Goal: Use online tool/utility: Utilize a website feature to perform a specific function

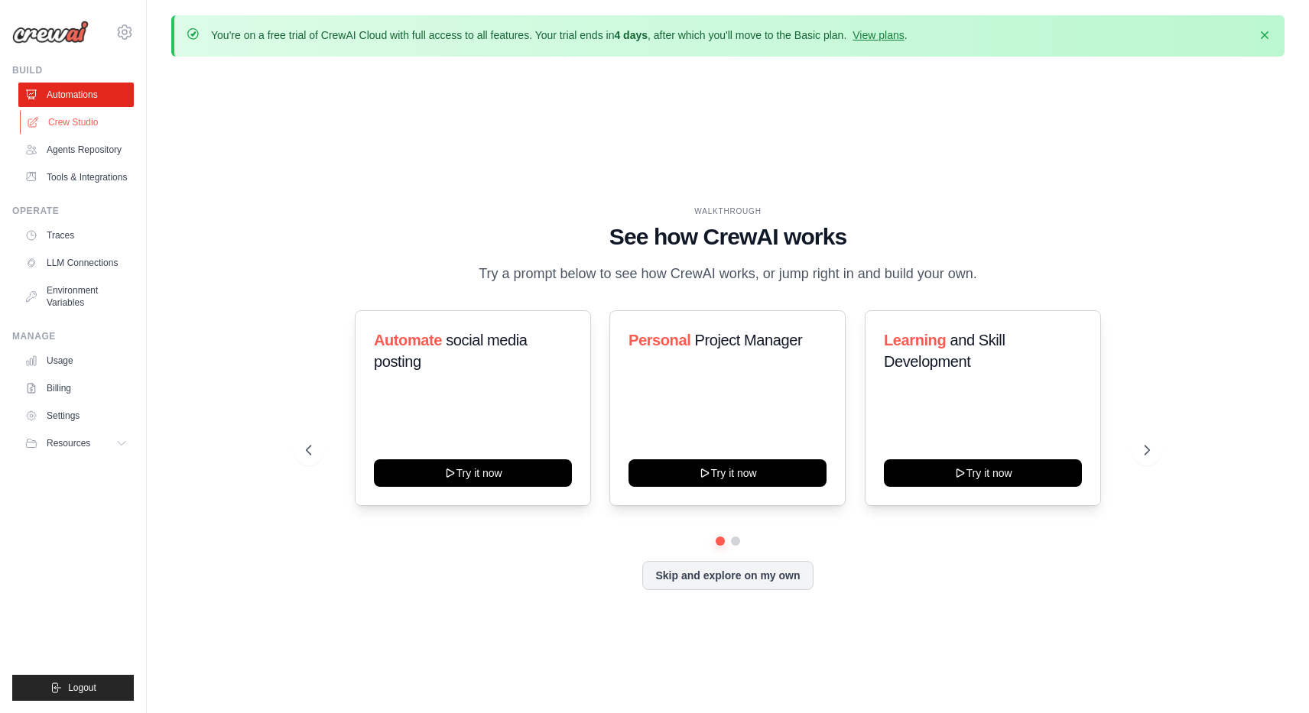
click at [91, 120] on link "Crew Studio" at bounding box center [77, 122] width 115 height 24
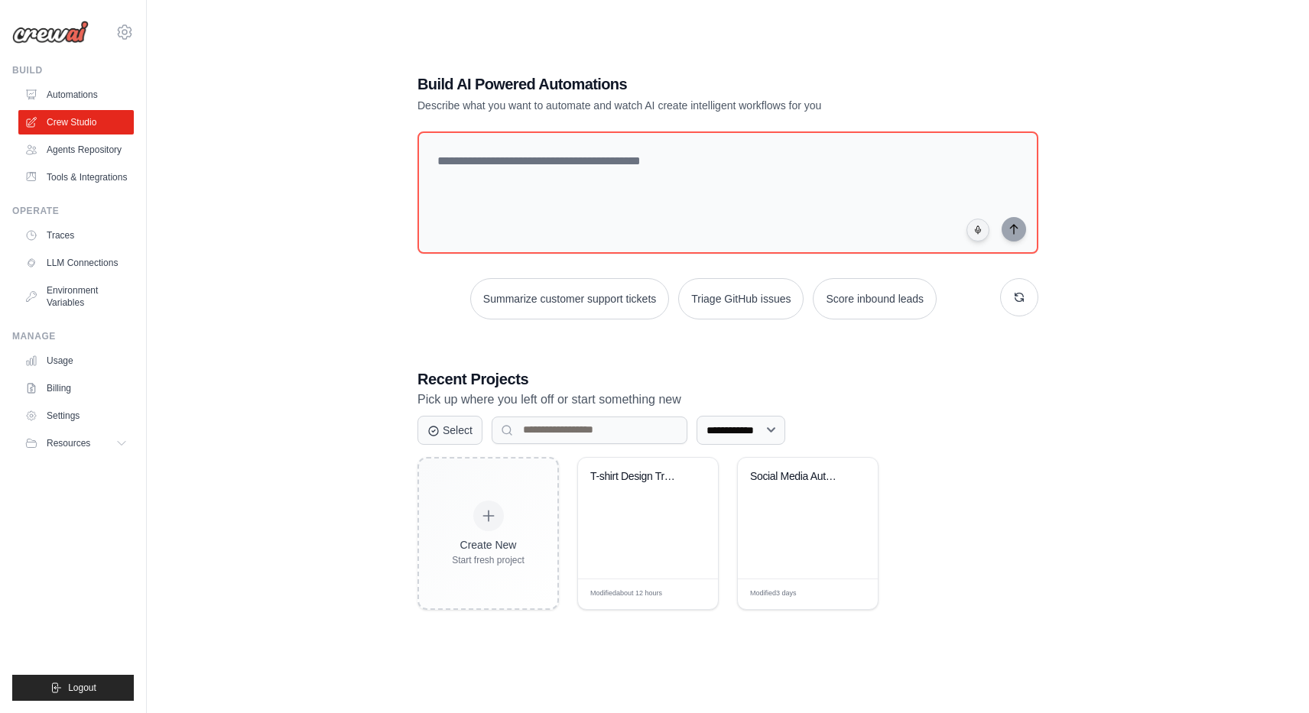
scroll to position [83, 0]
click at [625, 512] on div "T-shirt Design Trend Research" at bounding box center [648, 519] width 140 height 121
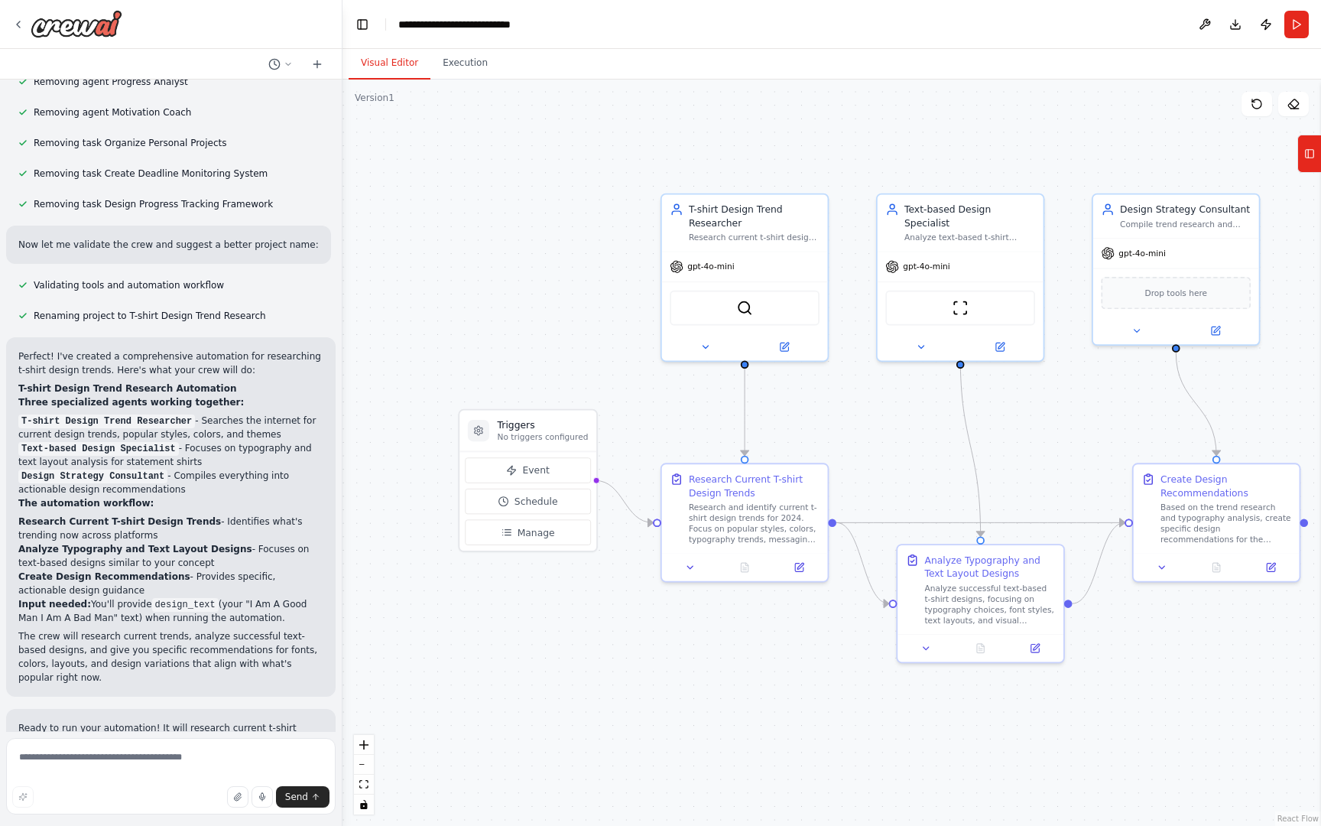
scroll to position [1288, 0]
click at [296, 713] on span "Send" at bounding box center [296, 797] width 23 height 12
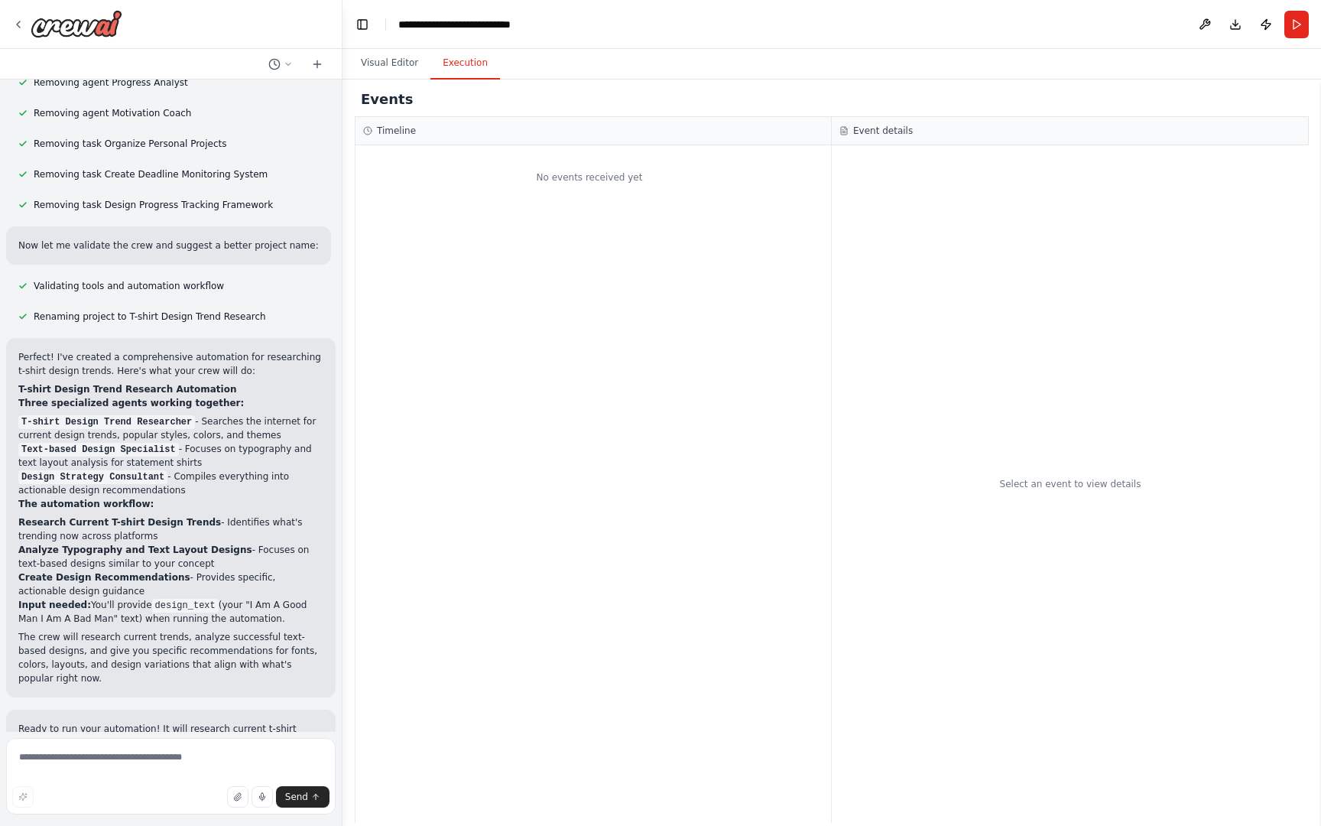
click at [445, 78] on button "Execution" at bounding box center [465, 63] width 70 height 32
click at [315, 67] on icon at bounding box center [317, 64] width 12 height 12
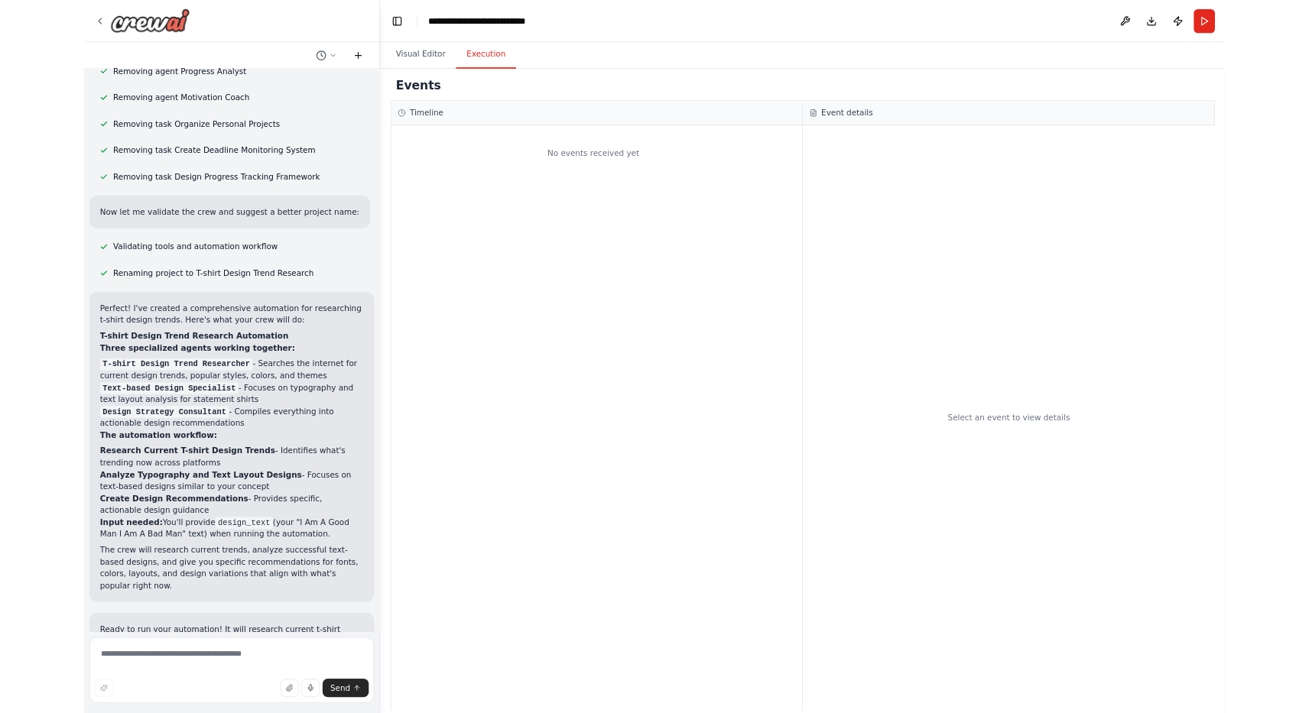
scroll to position [0, 0]
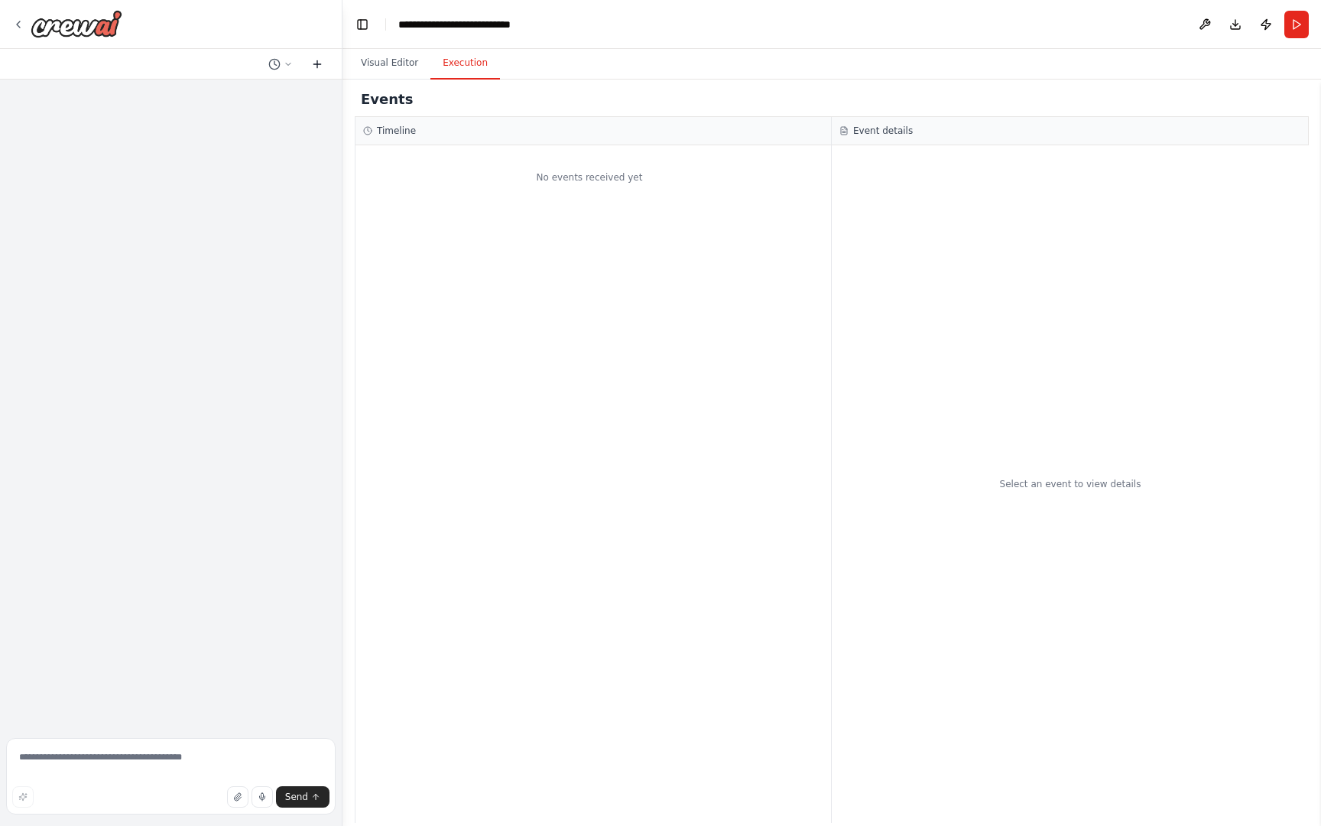
click at [317, 66] on icon at bounding box center [317, 63] width 0 height 7
click at [317, 58] on icon at bounding box center [317, 64] width 12 height 12
click at [284, 63] on icon at bounding box center [288, 64] width 9 height 9
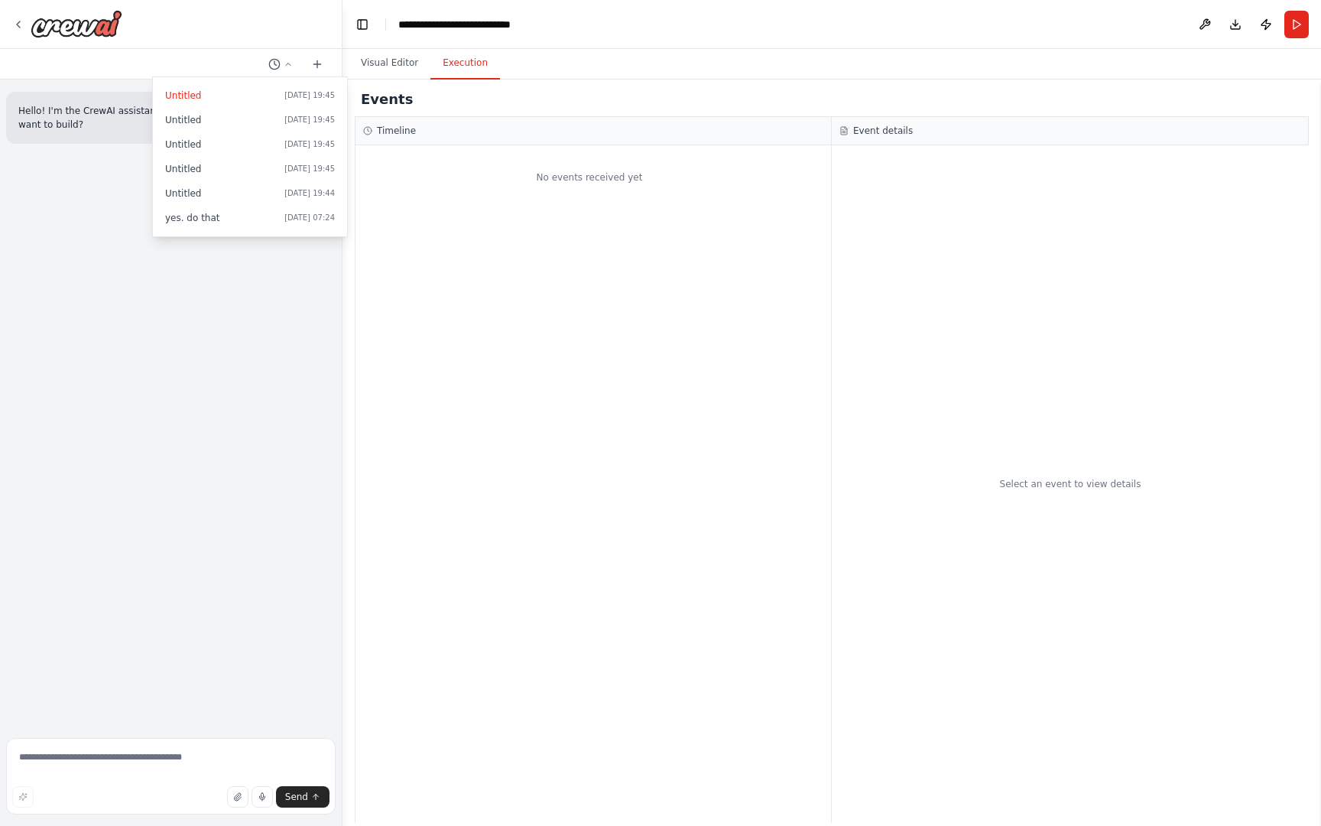
click at [155, 244] on div at bounding box center [171, 413] width 343 height 826
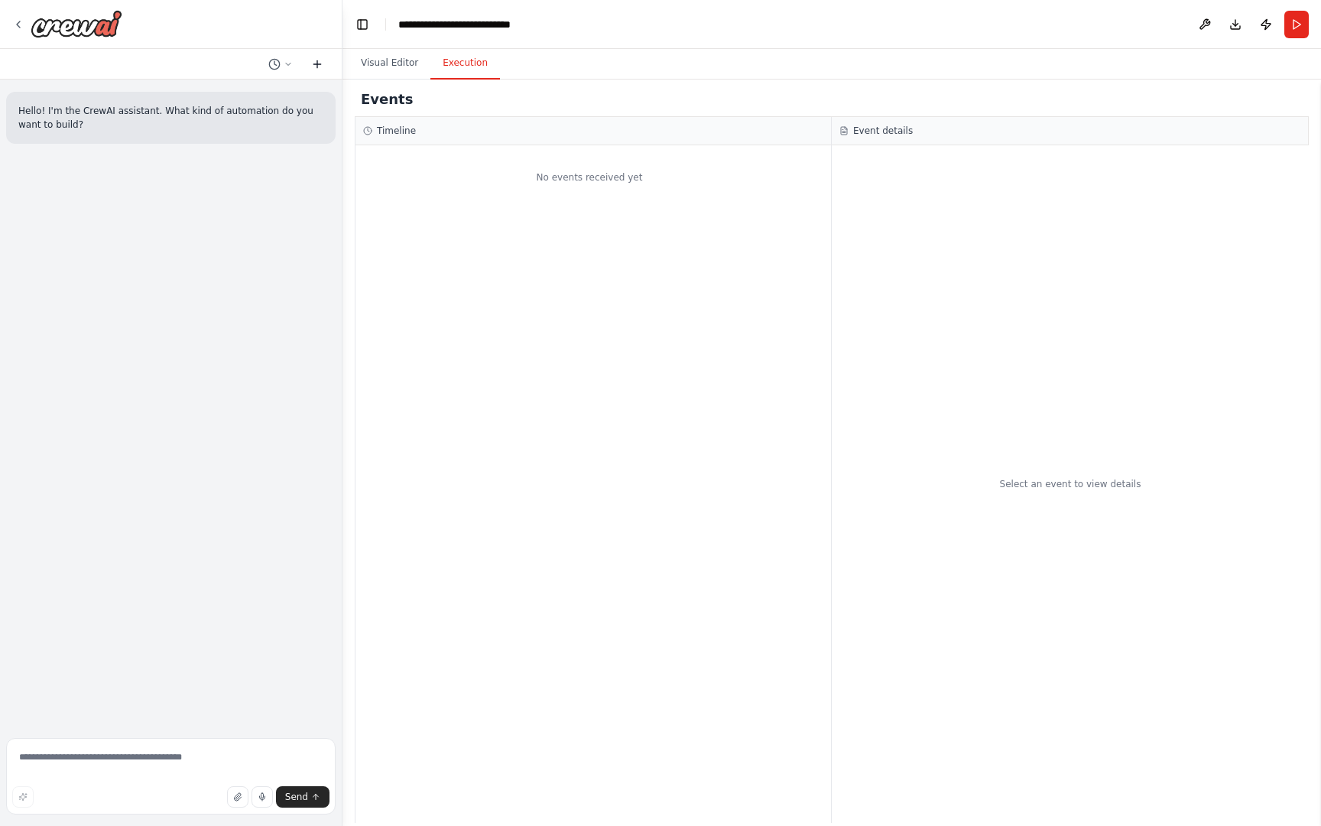
click at [318, 64] on icon at bounding box center [316, 64] width 7 height 0
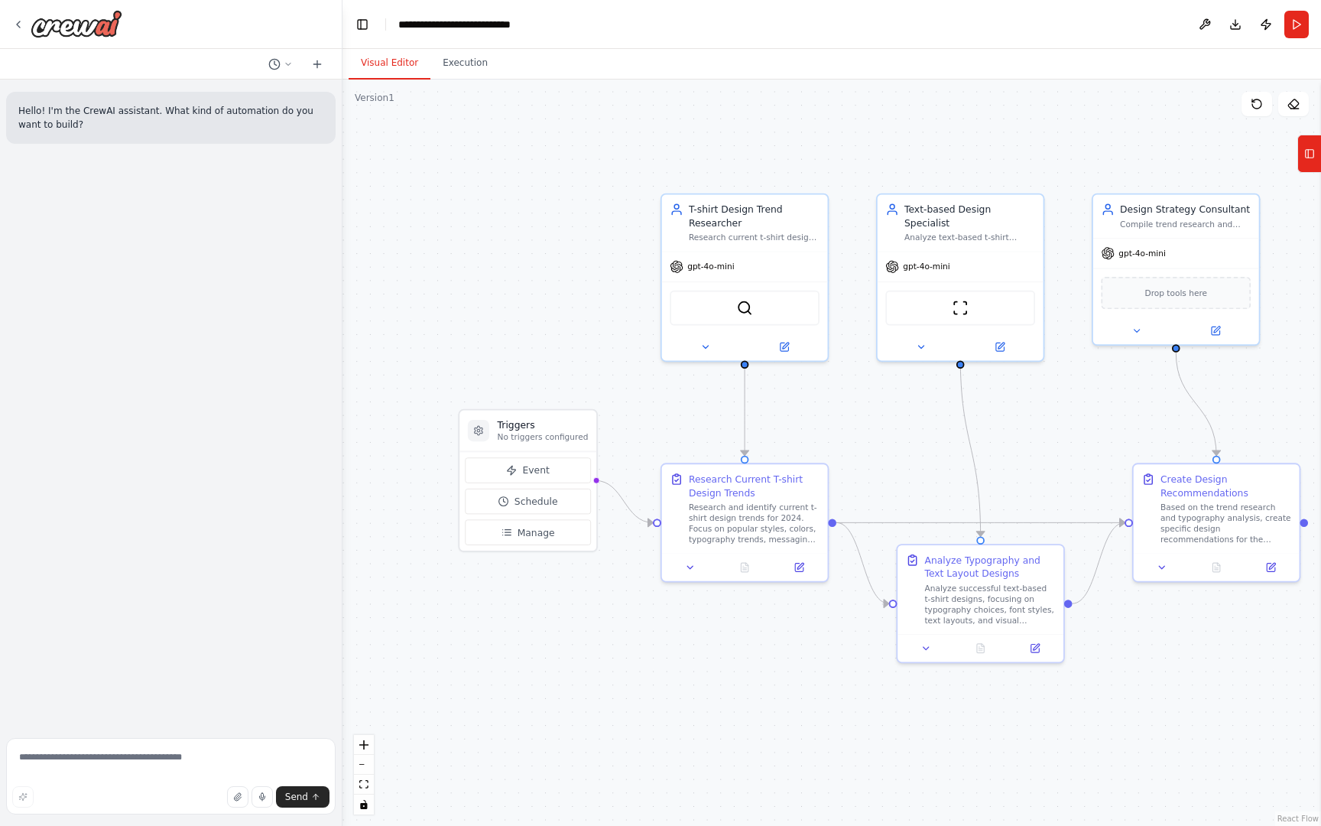
click at [398, 67] on button "Visual Editor" at bounding box center [390, 63] width 82 height 32
click at [144, 713] on textarea at bounding box center [171, 776] width 330 height 76
type textarea "**********"
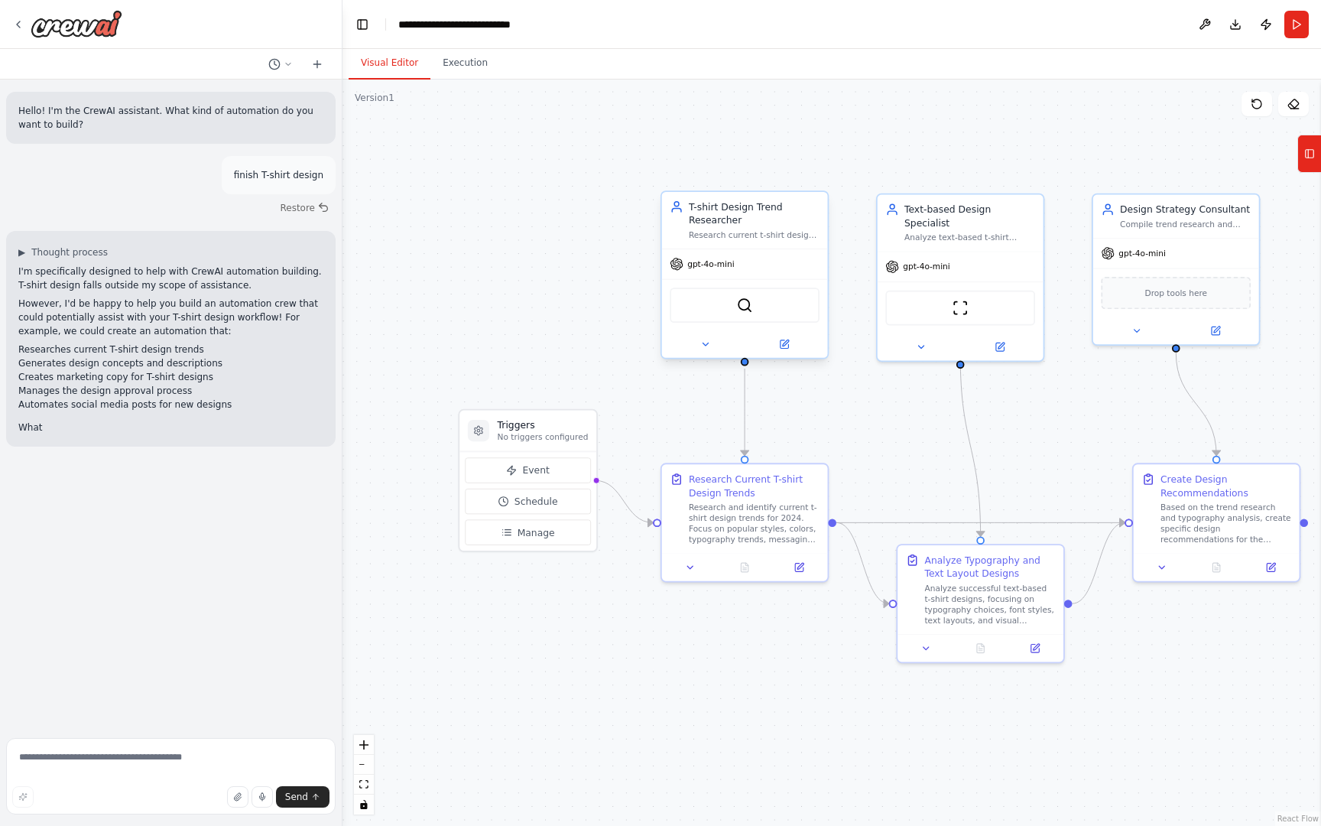
click at [753, 313] on div "SerperDevTool" at bounding box center [745, 304] width 150 height 35
click at [747, 310] on img at bounding box center [745, 305] width 16 height 16
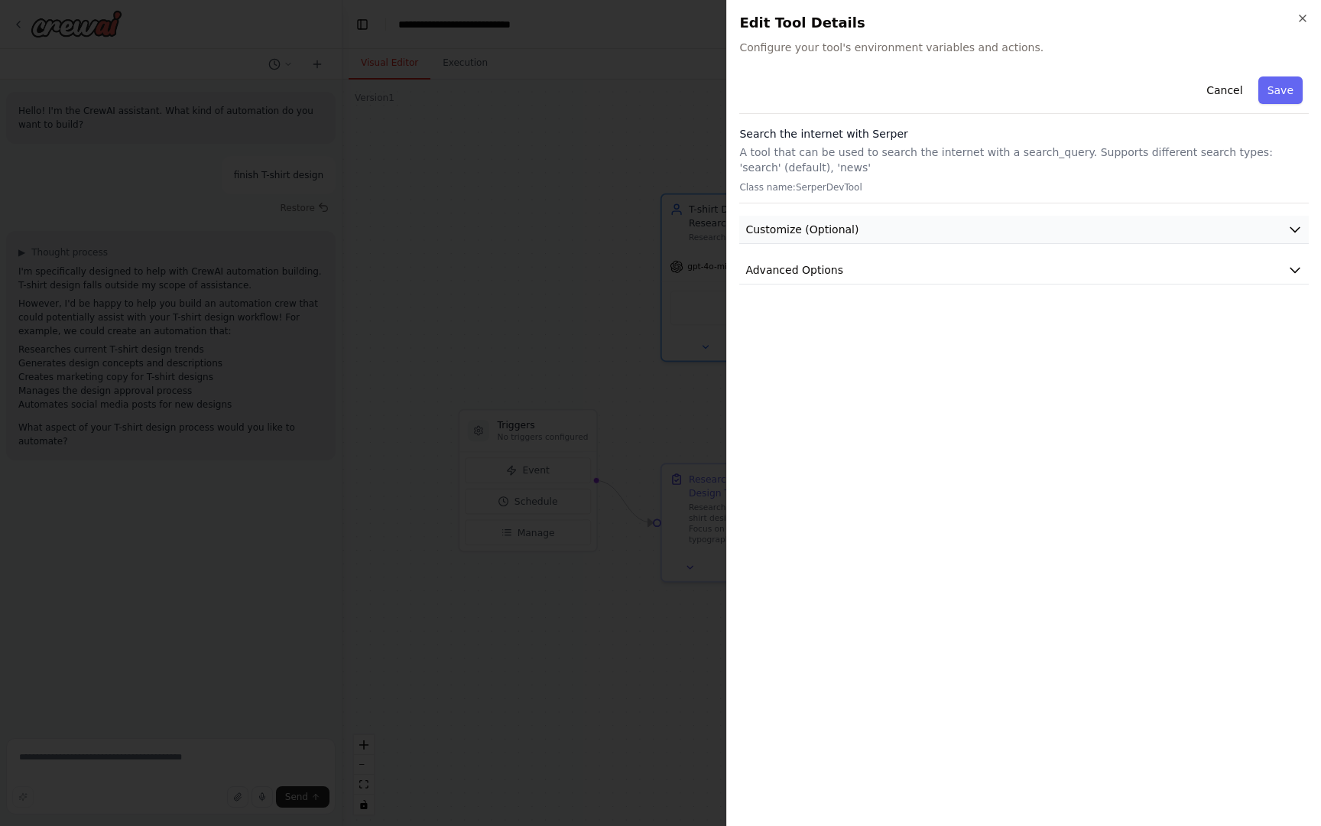
click at [882, 234] on button "Customize (Optional)" at bounding box center [1024, 230] width 570 height 28
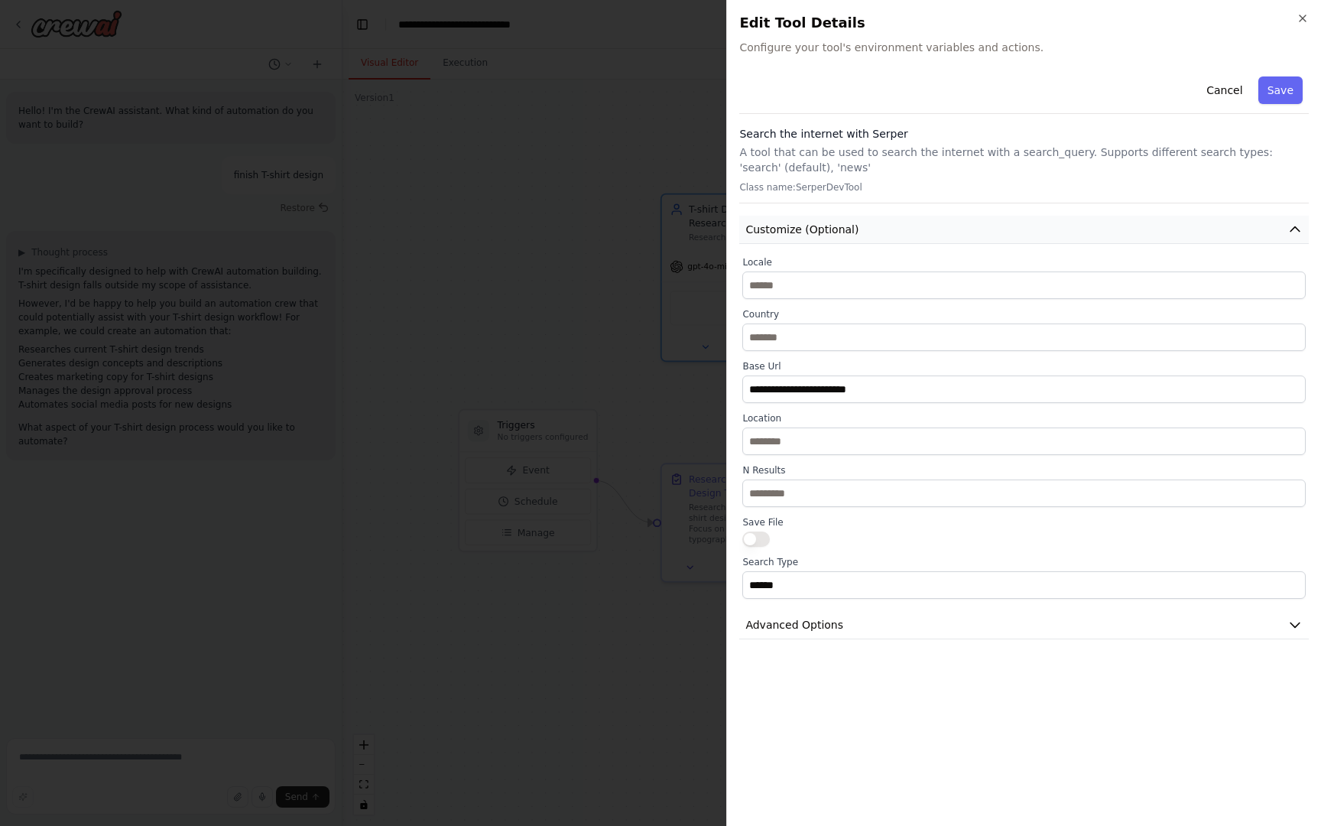
click at [882, 234] on button "Customize (Optional)" at bounding box center [1024, 230] width 570 height 28
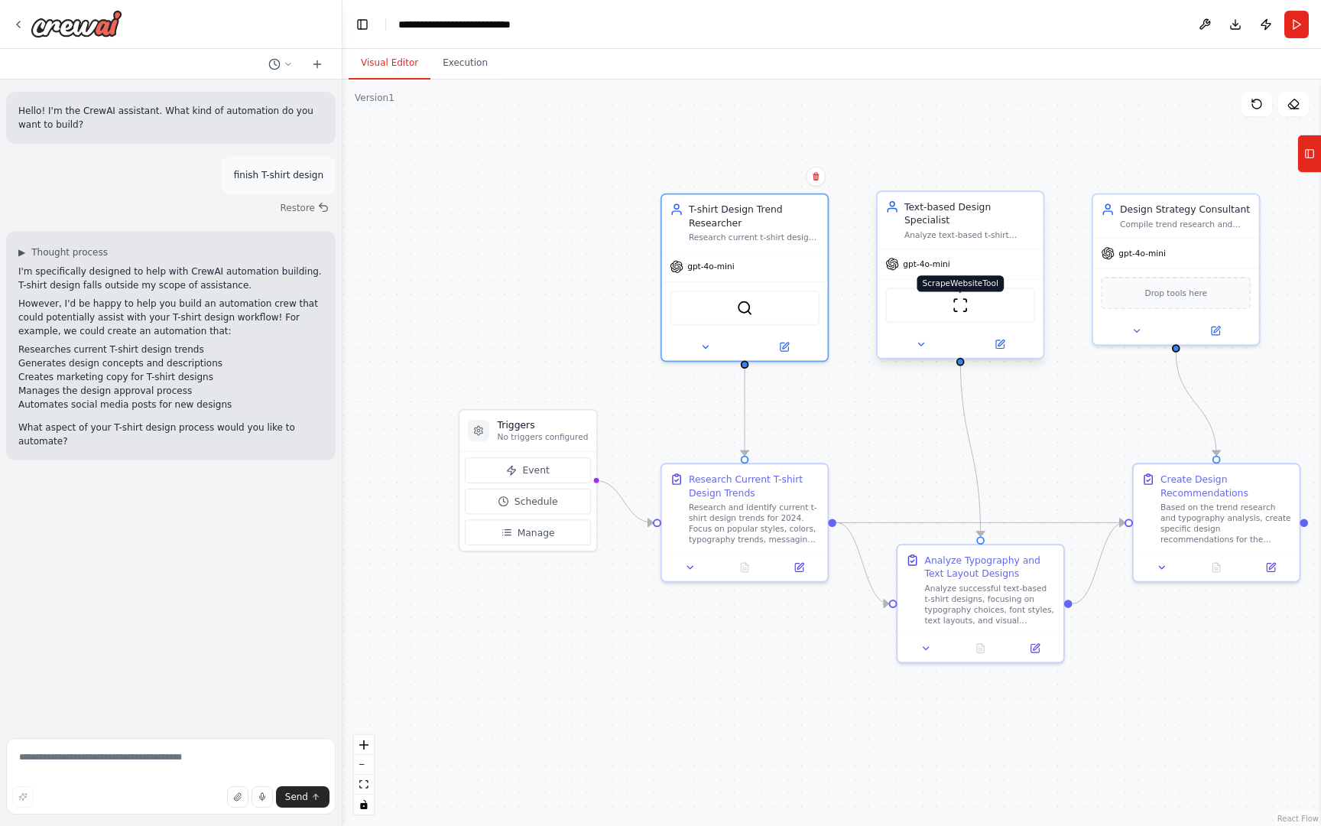
click at [953, 300] on img at bounding box center [961, 305] width 16 height 16
